Goal: Entertainment & Leisure: Consume media (video, audio)

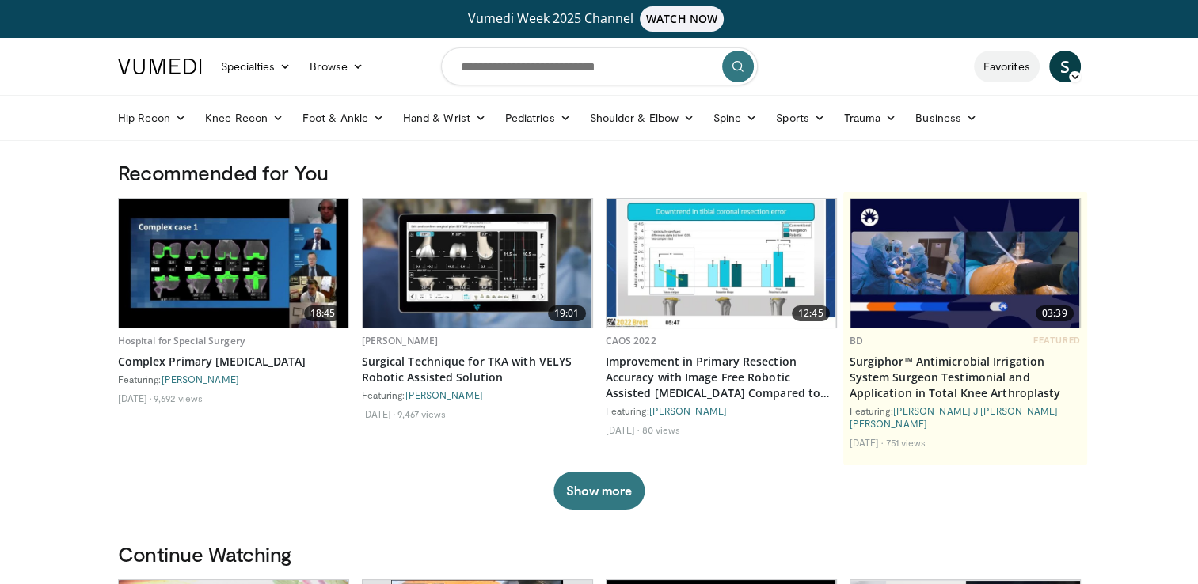
click at [1005, 68] on link "Favorites" at bounding box center [1007, 67] width 66 height 32
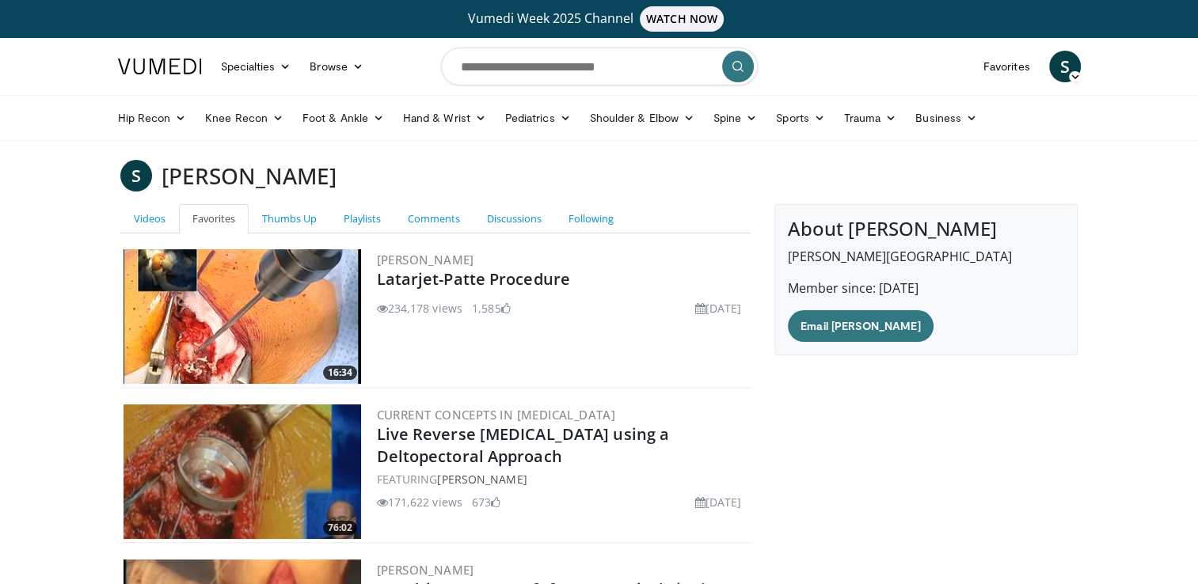
click at [283, 343] on img at bounding box center [243, 316] width 238 height 135
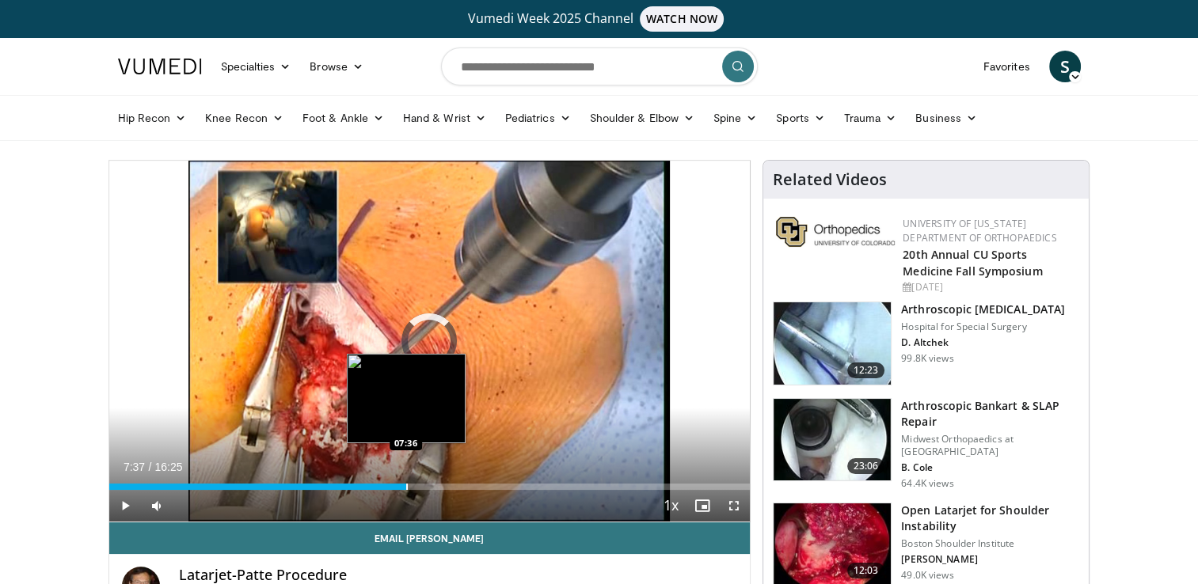
click at [406, 485] on div "Progress Bar" at bounding box center [407, 487] width 2 height 6
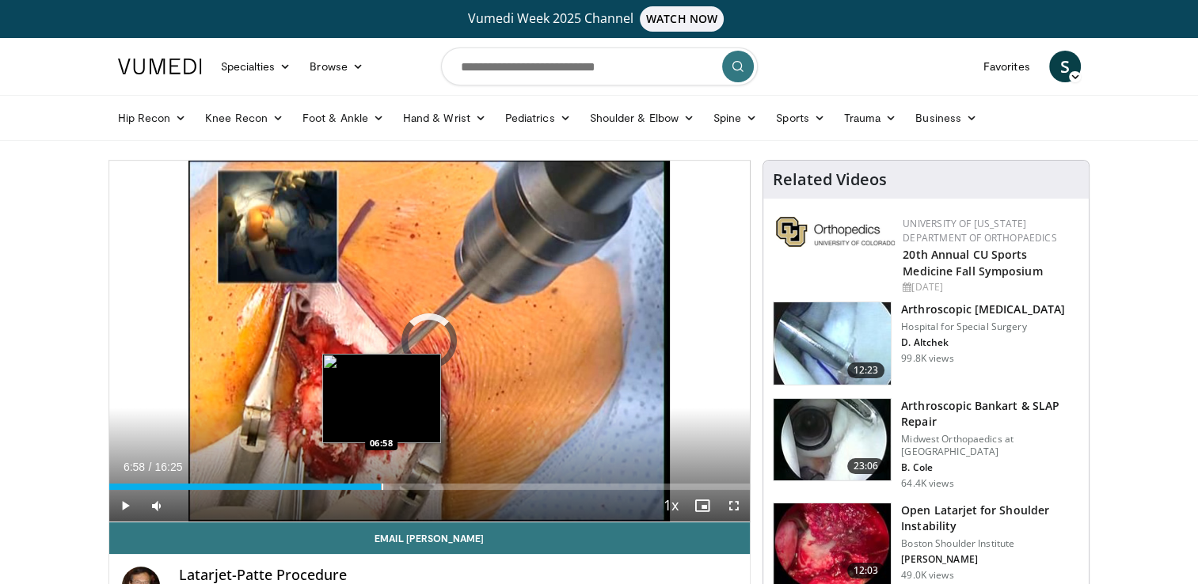
click at [382, 484] on div "Progress Bar" at bounding box center [383, 487] width 2 height 6
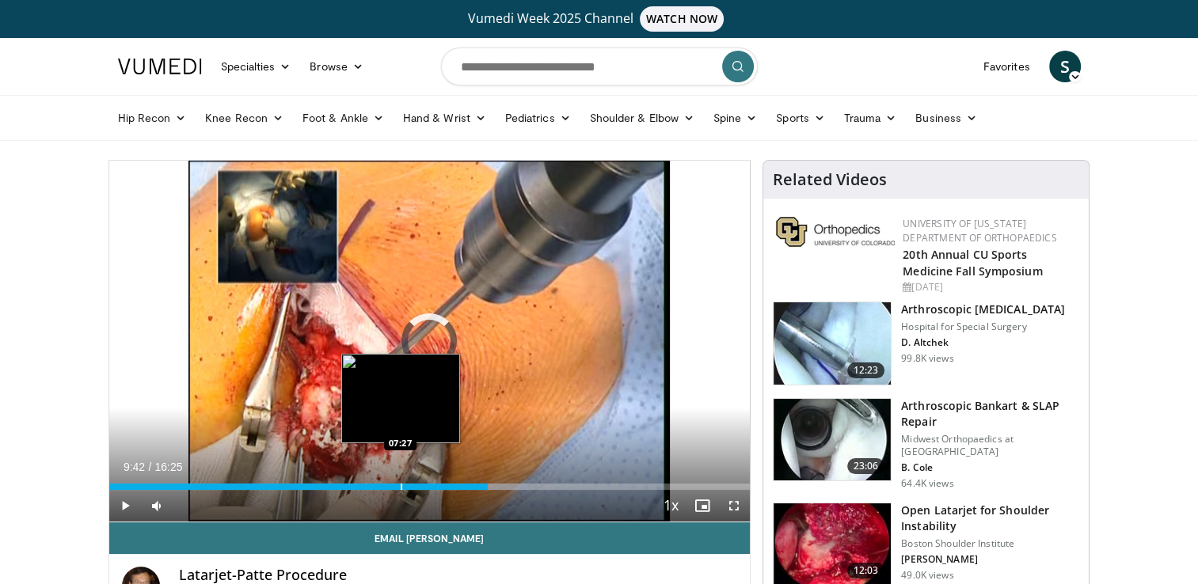
click at [401, 485] on div "Progress Bar" at bounding box center [402, 487] width 2 height 6
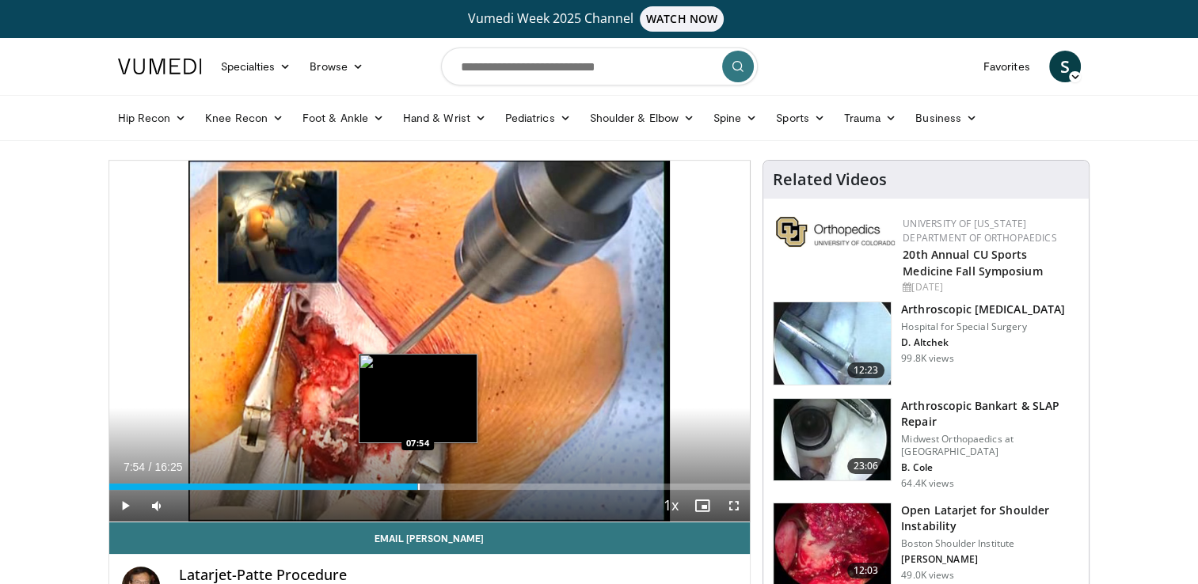
click at [418, 485] on div "Progress Bar" at bounding box center [419, 487] width 2 height 6
click at [431, 488] on div "Progress Bar" at bounding box center [432, 487] width 2 height 6
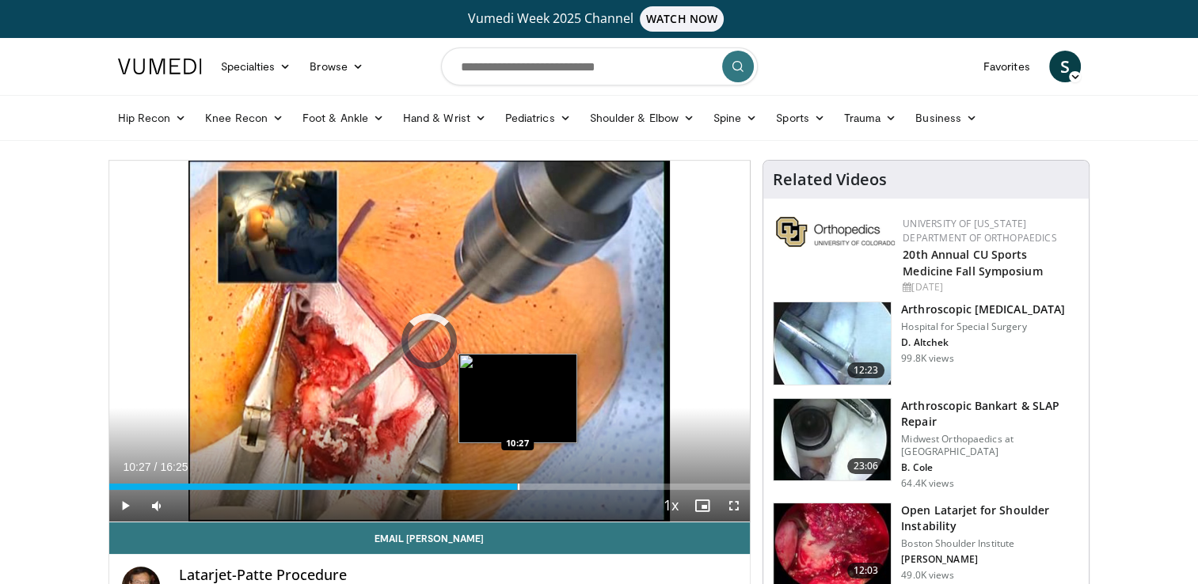
click at [518, 485] on div "Progress Bar" at bounding box center [519, 487] width 2 height 6
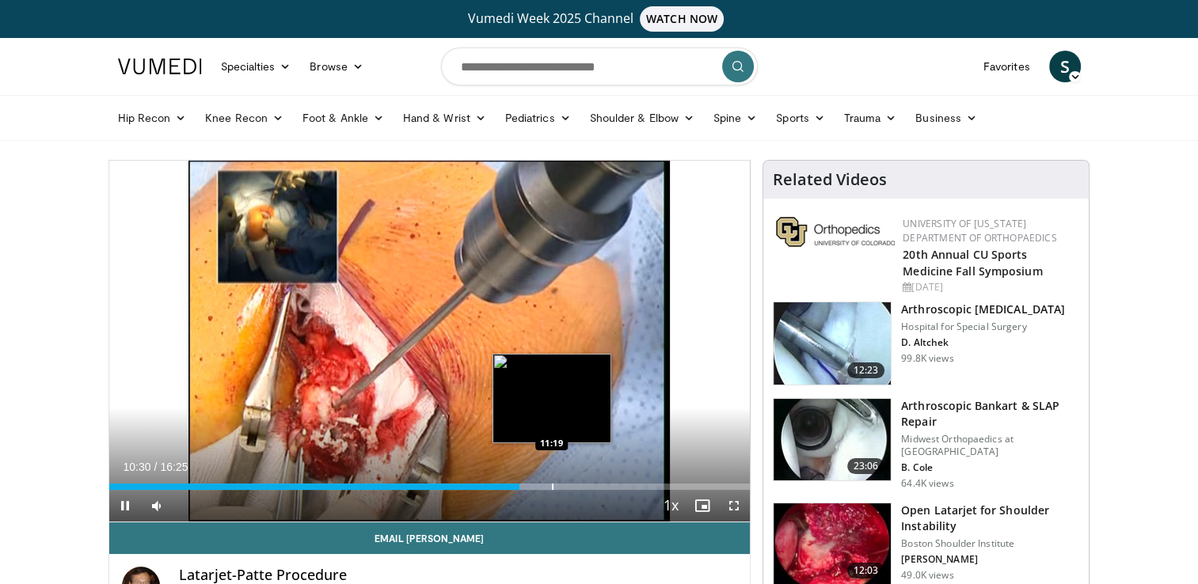
click at [551, 482] on div "Loaded : 70.04% 10:30 11:19" at bounding box center [429, 482] width 641 height 15
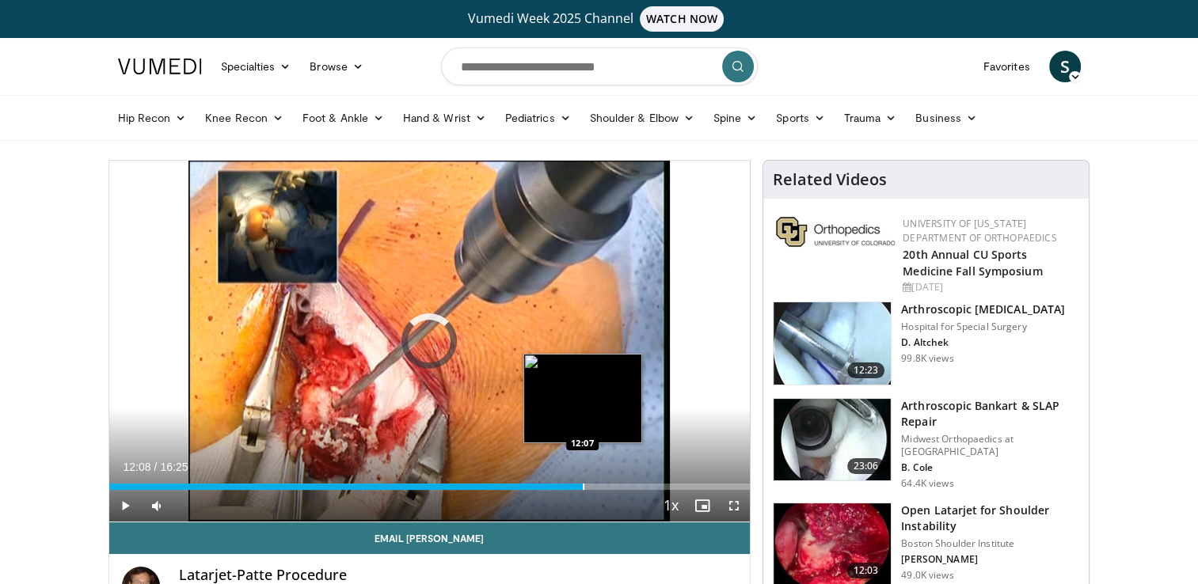
click at [583, 481] on div "Loaded : 71.05% 12:08 12:07" at bounding box center [429, 482] width 641 height 15
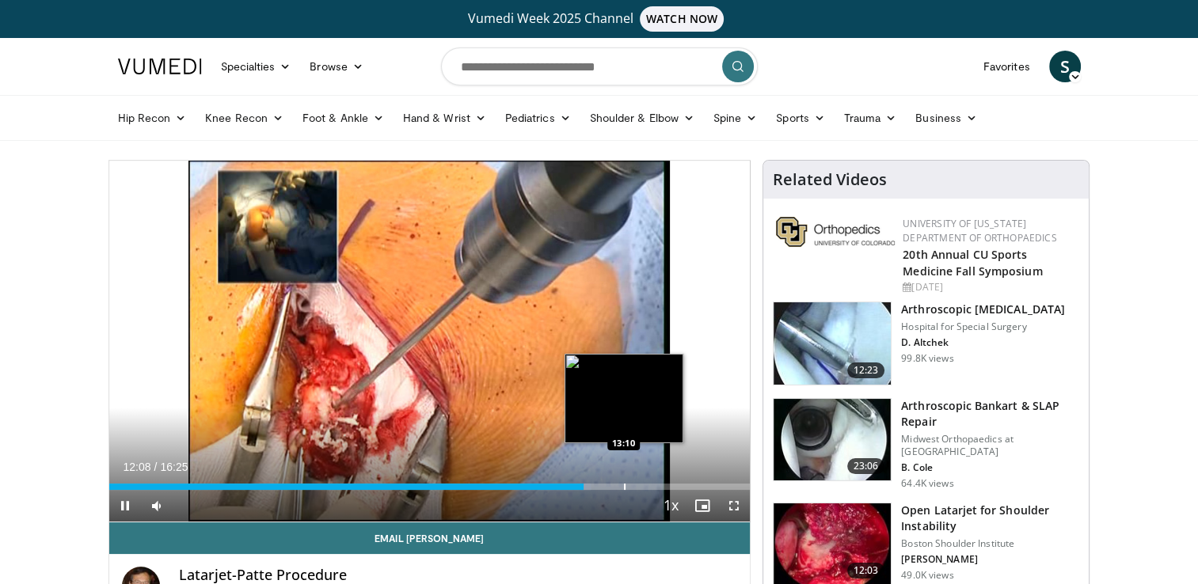
click at [624, 484] on div "Progress Bar" at bounding box center [625, 487] width 2 height 6
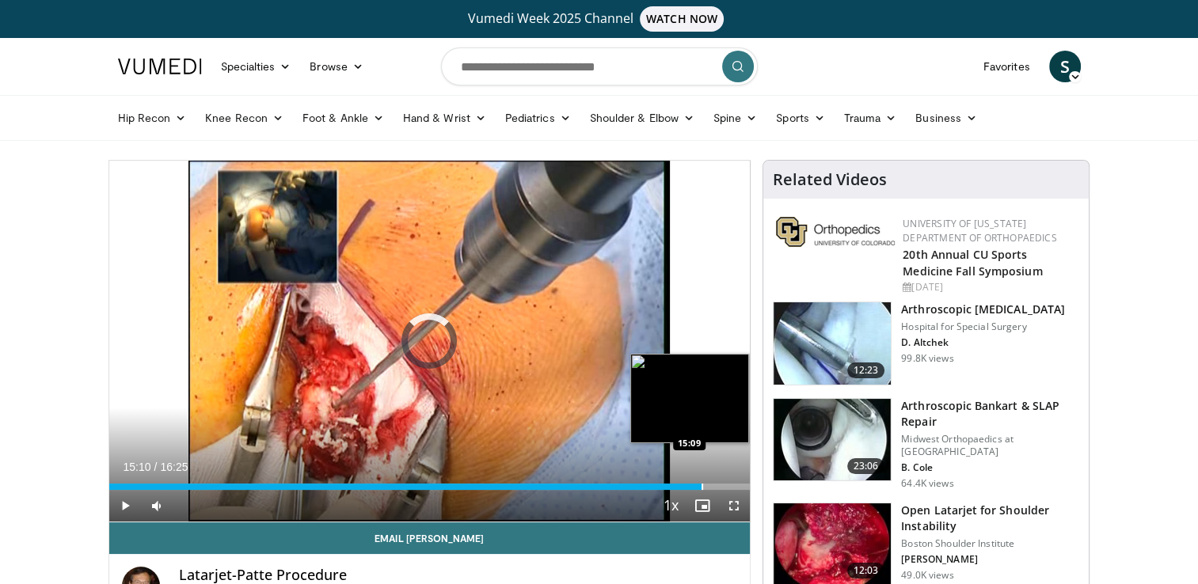
click at [701, 482] on div "Loaded : 86.28% 15:10 15:09" at bounding box center [429, 482] width 641 height 15
